Goal: Task Accomplishment & Management: Use online tool/utility

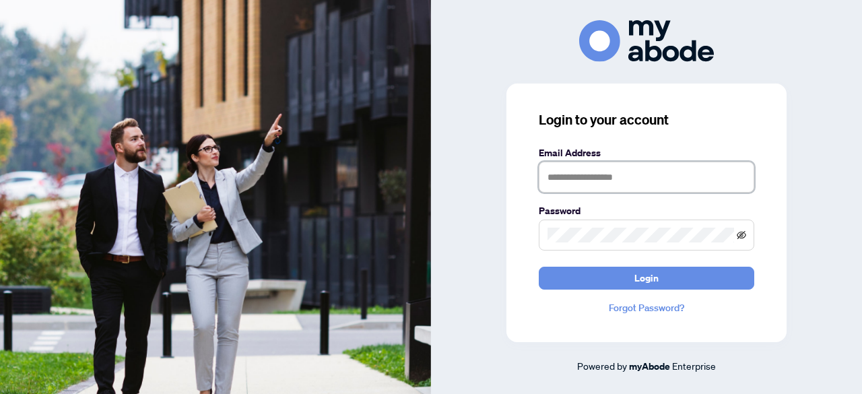
type input "**********"
click at [740, 236] on icon "eye-invisible" at bounding box center [740, 234] width 9 height 9
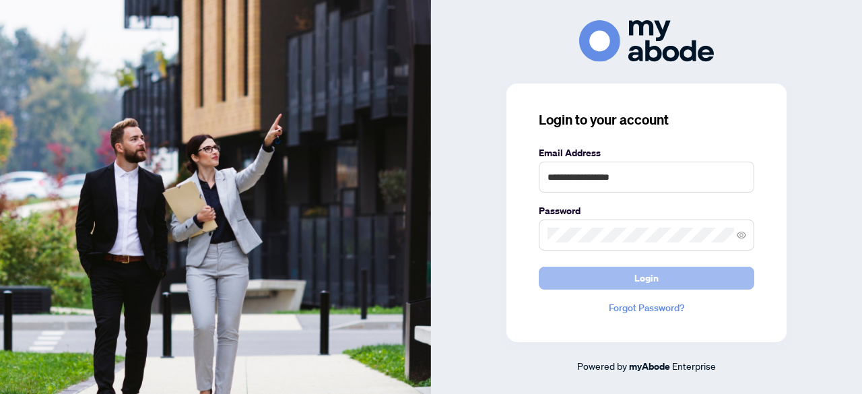
click at [648, 281] on span "Login" at bounding box center [646, 278] width 24 height 22
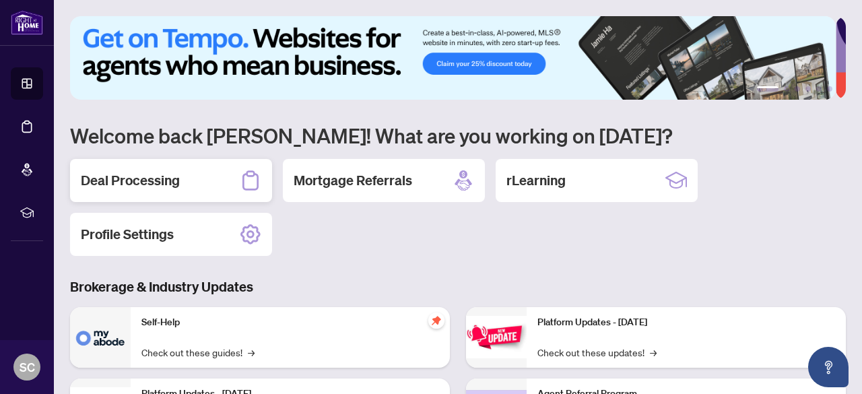
click at [125, 179] on h2 "Deal Processing" at bounding box center [130, 180] width 99 height 19
